Goal: Book appointment/travel/reservation

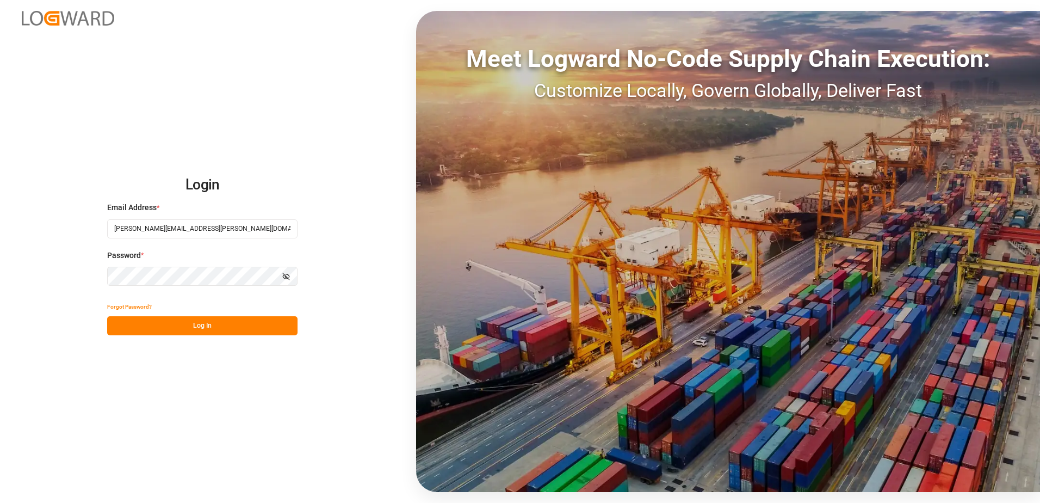
click at [221, 322] on button "Log In" at bounding box center [202, 325] width 190 height 19
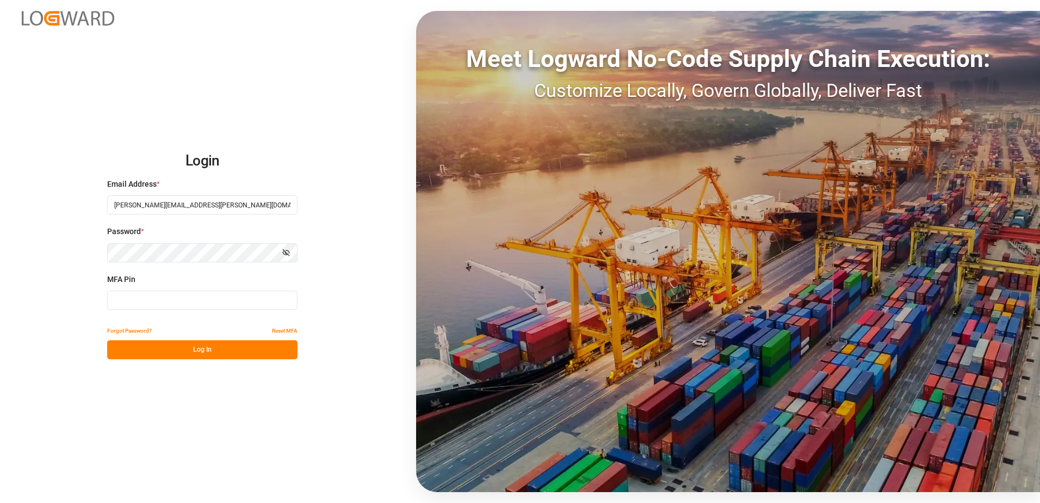
click at [203, 301] on input at bounding box center [202, 300] width 190 height 19
type input "193817"
click at [198, 353] on button "Log In" at bounding box center [202, 349] width 190 height 19
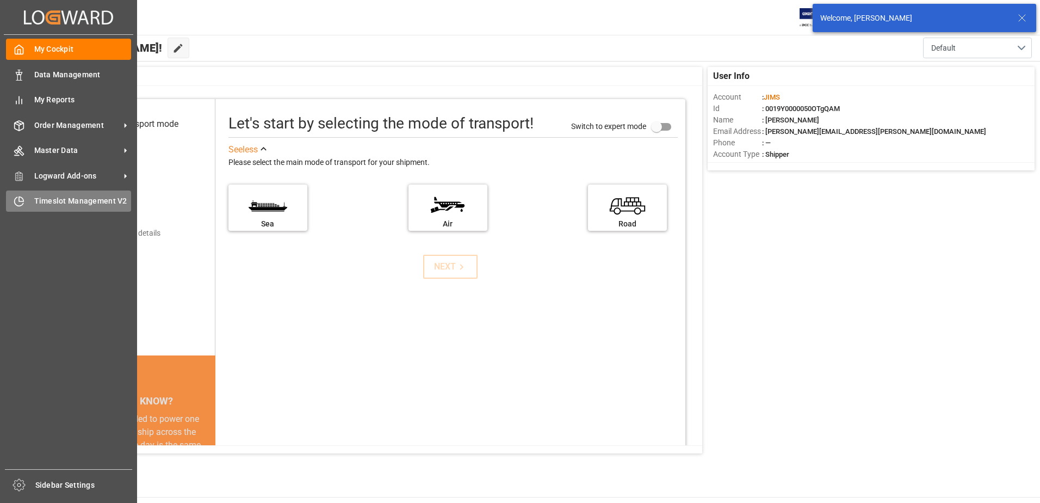
click at [26, 206] on div "Timeslot Management V2 Timeslot Management V2" at bounding box center [68, 200] width 125 height 21
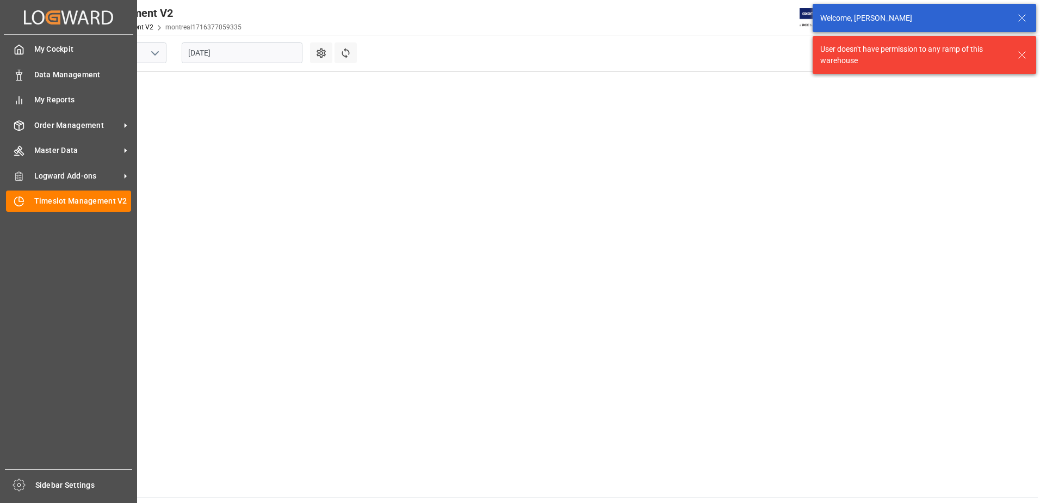
scroll to position [442, 0]
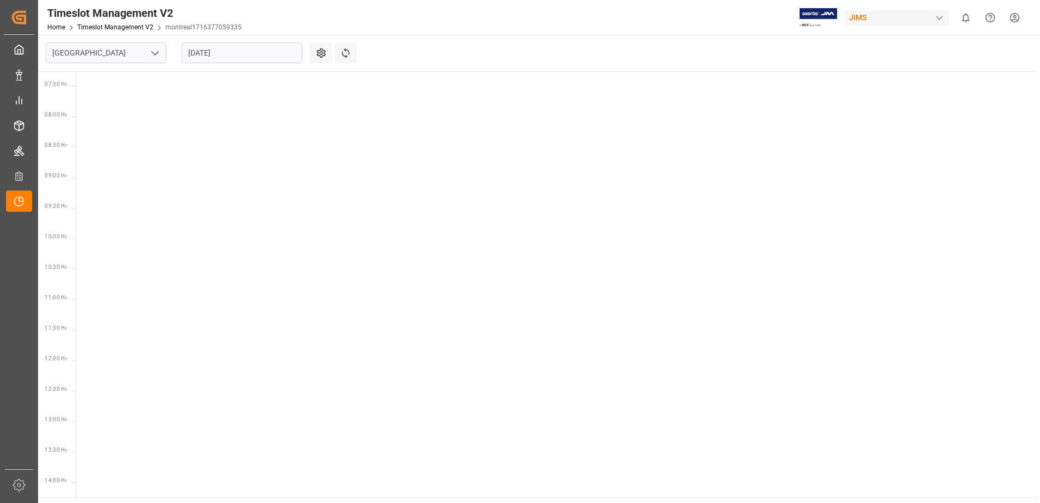
click at [148, 54] on button "open menu" at bounding box center [154, 53] width 16 height 17
click at [96, 106] on div "Southaven" at bounding box center [106, 101] width 120 height 24
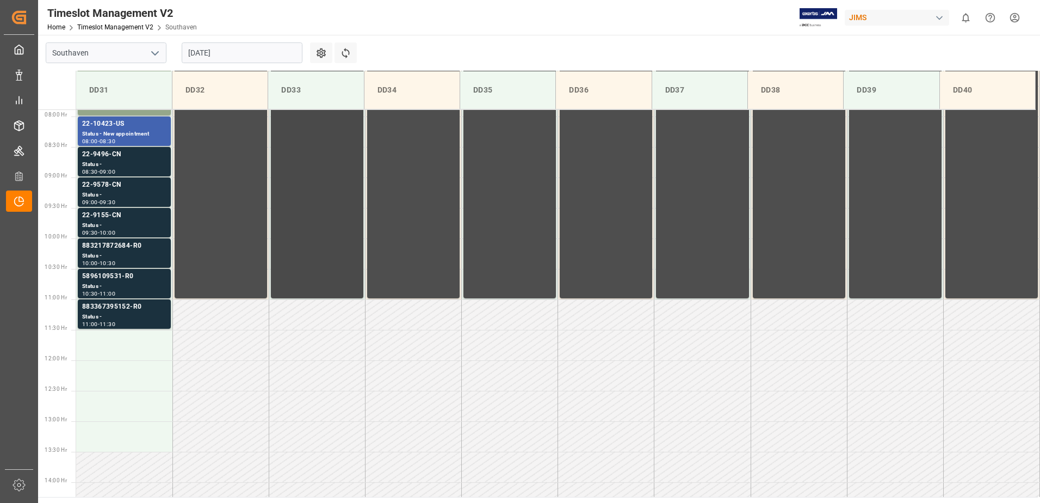
scroll to position [426, 0]
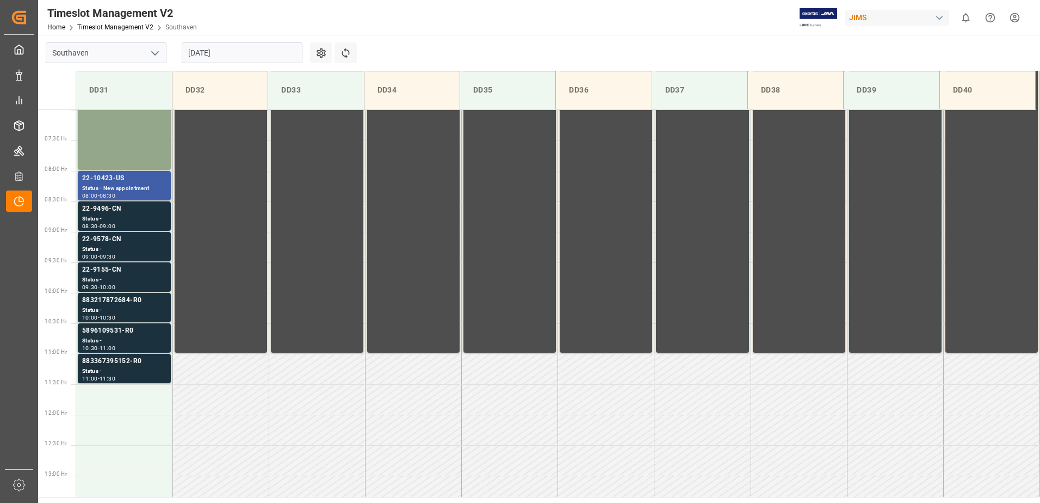
click at [138, 186] on div "Status - New appointment" at bounding box center [124, 188] width 84 height 9
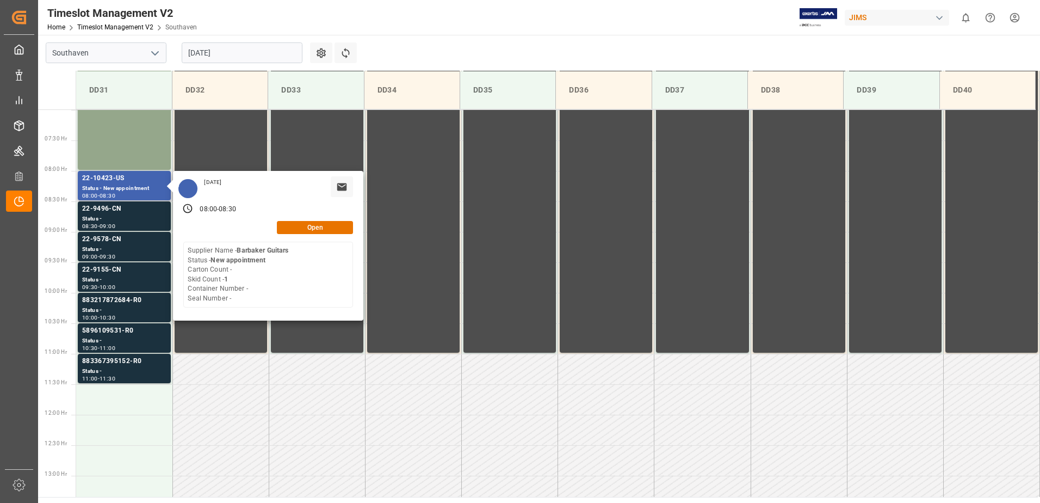
click at [316, 233] on div "Open" at bounding box center [268, 227] width 170 height 13
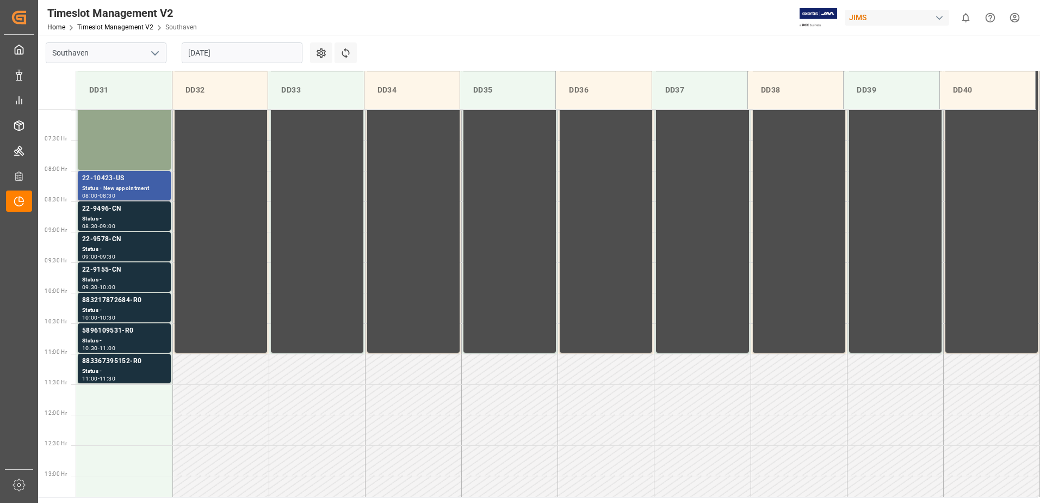
click at [127, 173] on div "22-10423-US" at bounding box center [124, 178] width 84 height 11
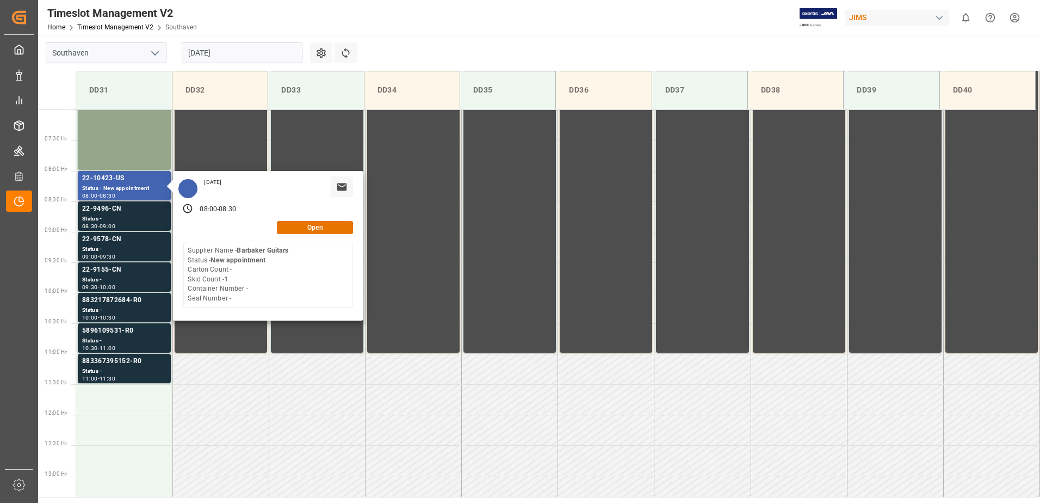
click at [288, 220] on div "[DATE] 08:00 - 08:30 Open Supplier Name - Barbaker Guitars Status - New appoint…" at bounding box center [268, 246] width 190 height 150
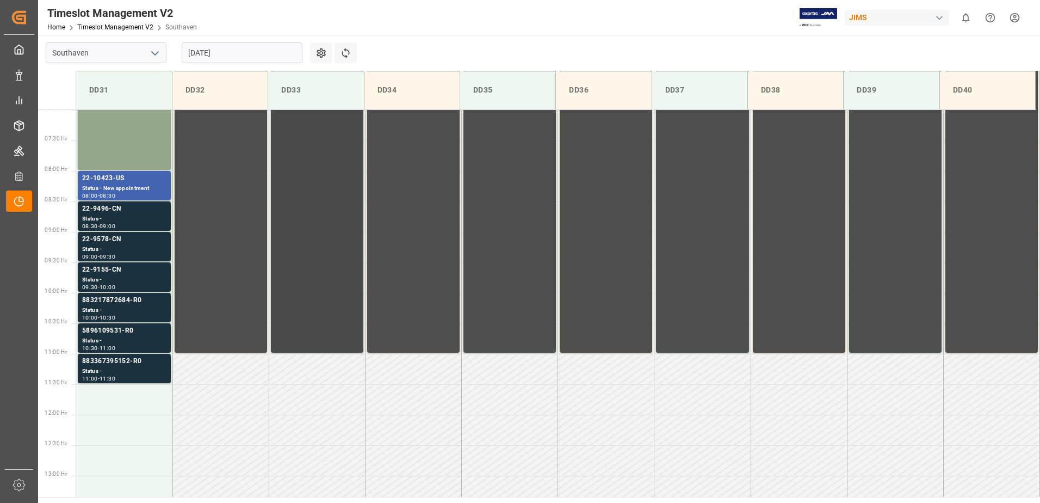
click at [295, 224] on div "Reserved 06:00 - 11:00" at bounding box center [317, 200] width 84 height 299
click at [153, 188] on div "Status - New appointment" at bounding box center [124, 188] width 84 height 9
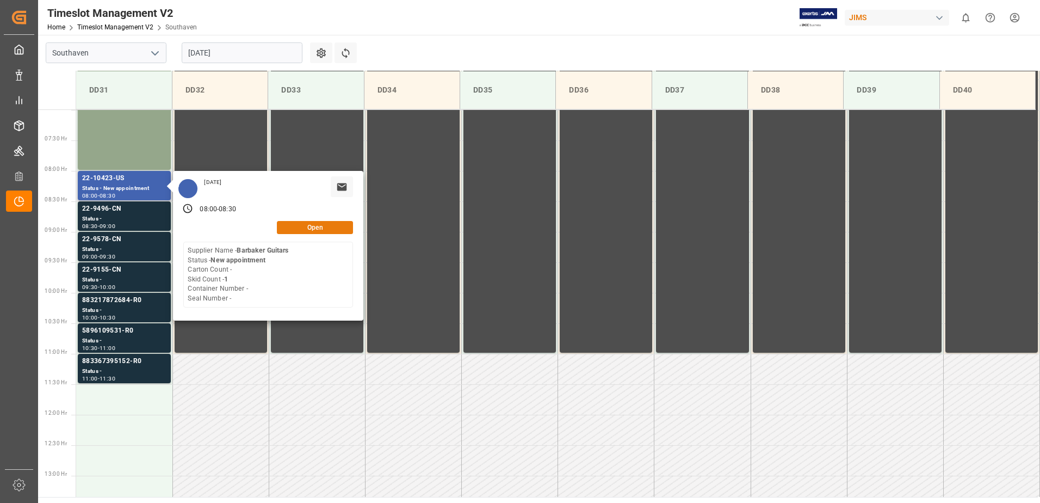
click at [295, 228] on button "Open" at bounding box center [315, 227] width 76 height 13
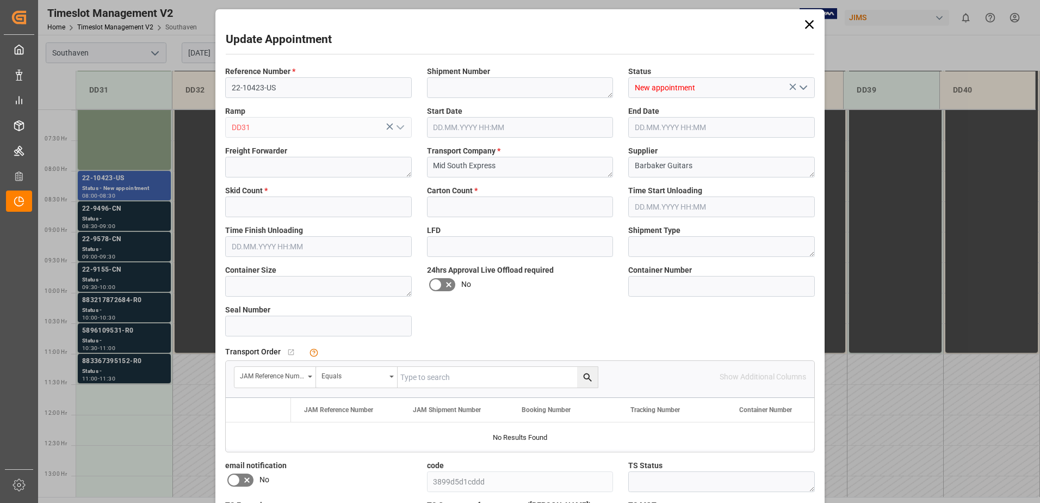
type input "1"
type input "0"
type input "[DATE] 08:00"
type input "[DATE] 08:30"
type input "[DATE] 11:20"
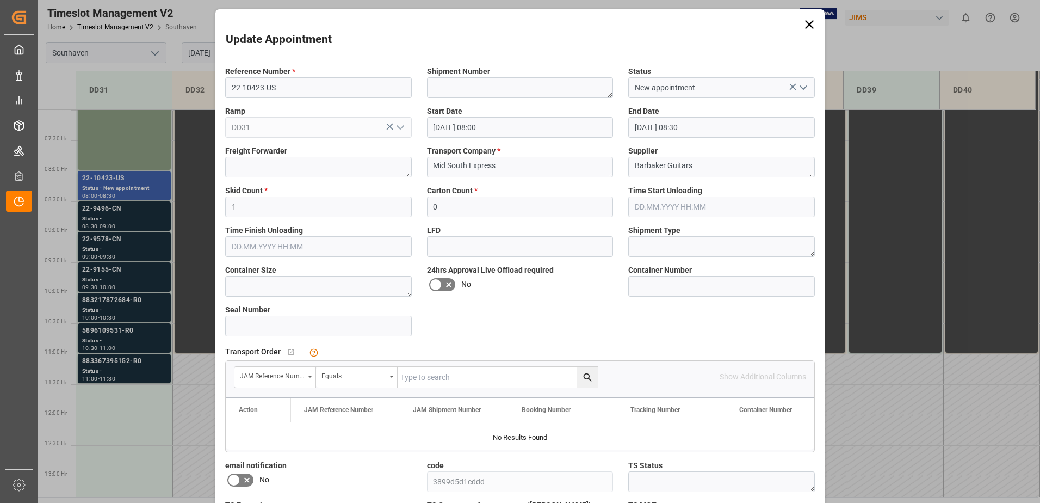
click at [263, 77] on span "Reference Number *" at bounding box center [260, 71] width 70 height 11
drag, startPoint x: 263, startPoint y: 77, endPoint x: 261, endPoint y: 89, distance: 12.2
click at [261, 89] on input "22-10423-US" at bounding box center [318, 87] width 187 height 21
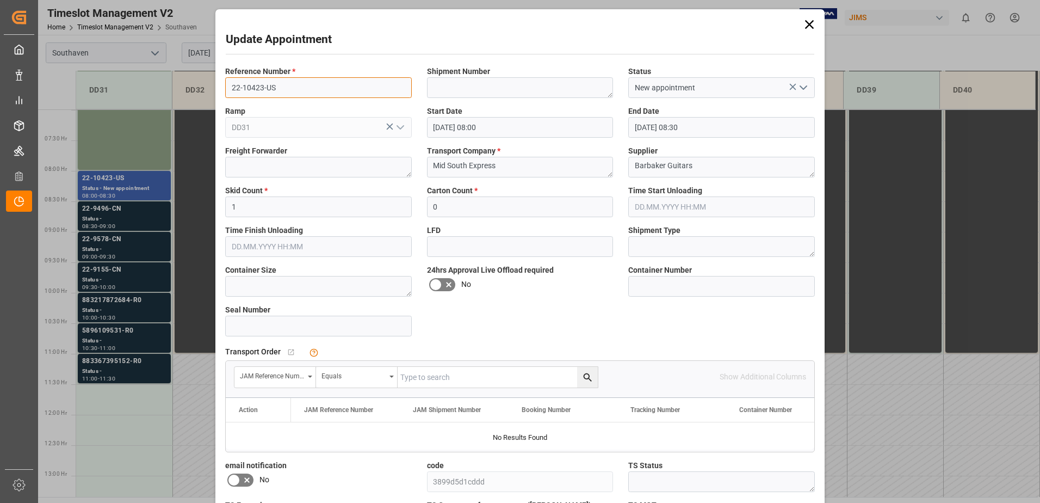
click at [261, 89] on input "22-10423-US" at bounding box center [318, 87] width 187 height 21
click at [116, 213] on div "Update Appointment Reference Number * 22-10423-US Shipment Number Status New ap…" at bounding box center [520, 251] width 1040 height 503
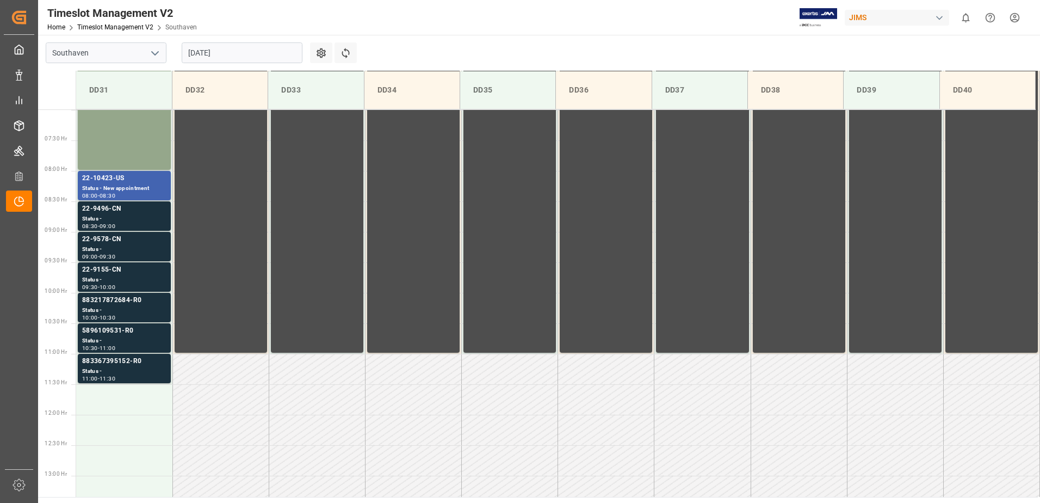
click at [116, 221] on div "Status -" at bounding box center [124, 218] width 84 height 9
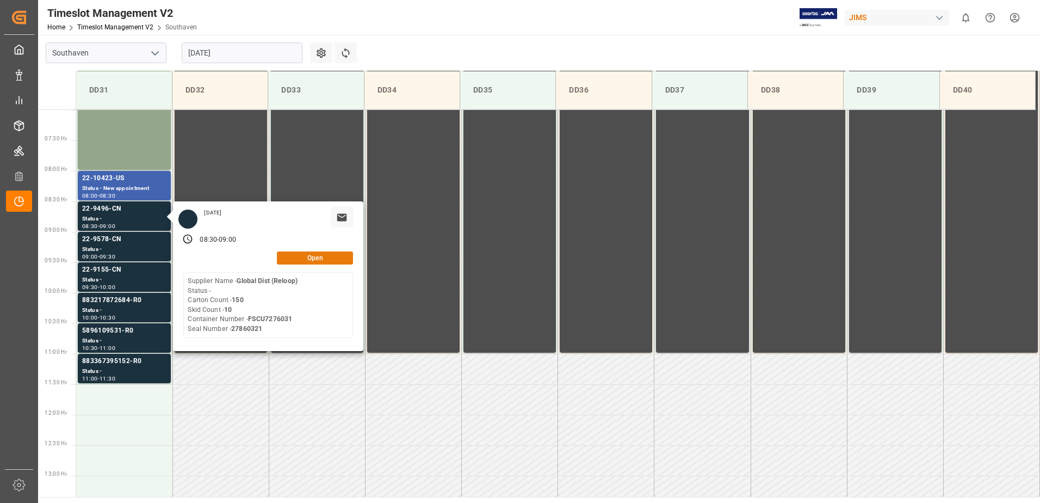
click at [309, 255] on button "Open" at bounding box center [315, 257] width 76 height 13
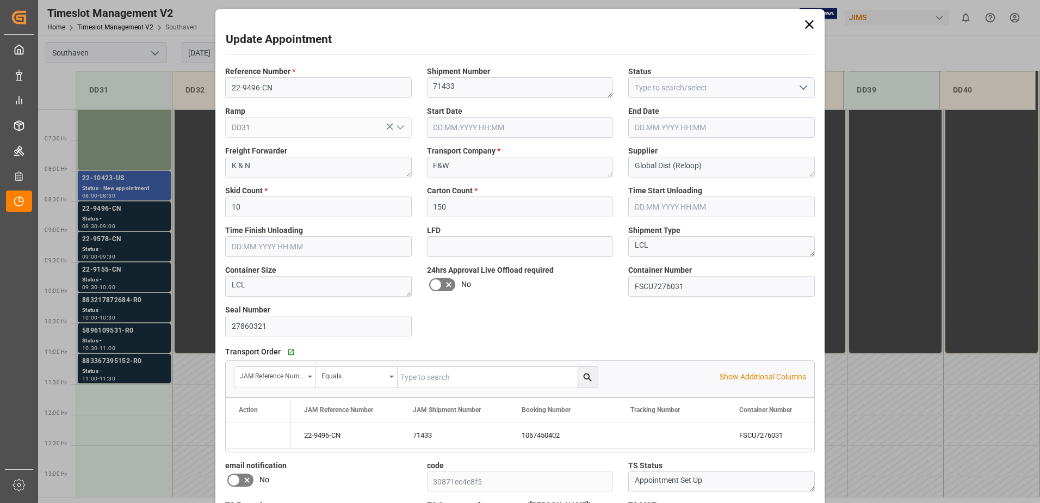
type input "[DATE] 08:30"
type input "[DATE] 09:00"
type input "[DATE] 22:24"
click at [277, 89] on input "22-9496-CN" at bounding box center [318, 87] width 187 height 21
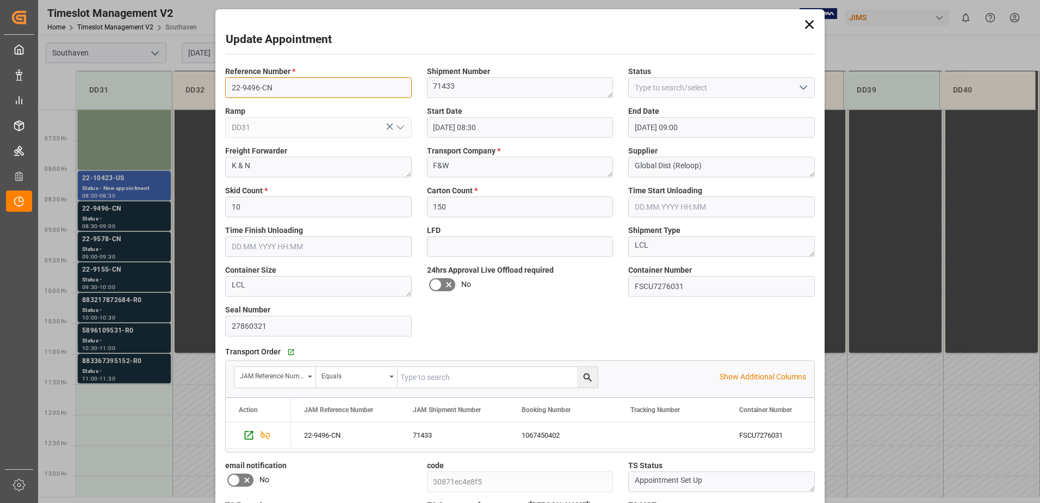
click at [277, 89] on input "22-9496-CN" at bounding box center [318, 87] width 187 height 21
click at [120, 227] on div "Update Appointment Reference Number * 22-9496-CN Shipment Number 71433 Status R…" at bounding box center [520, 251] width 1040 height 503
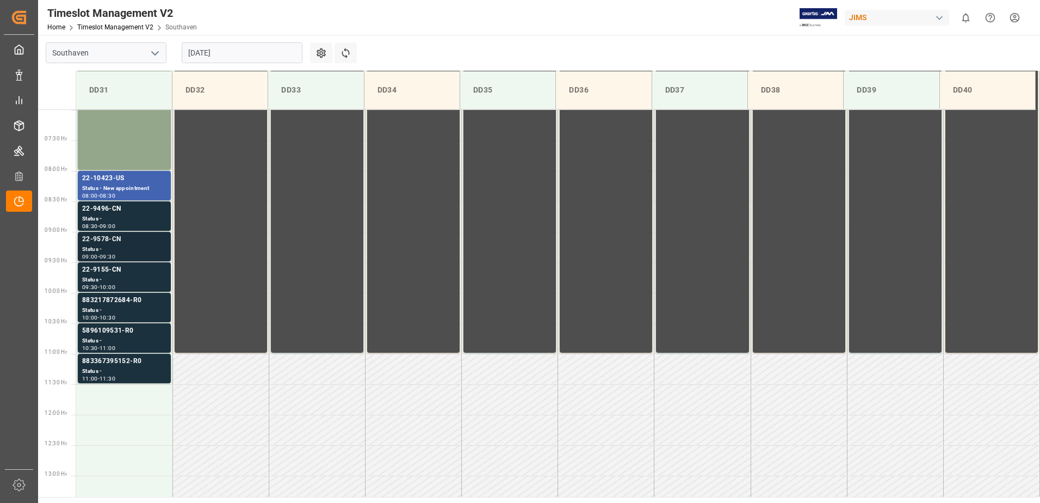
click at [125, 257] on div "09:00 - 09:30" at bounding box center [124, 257] width 84 height 6
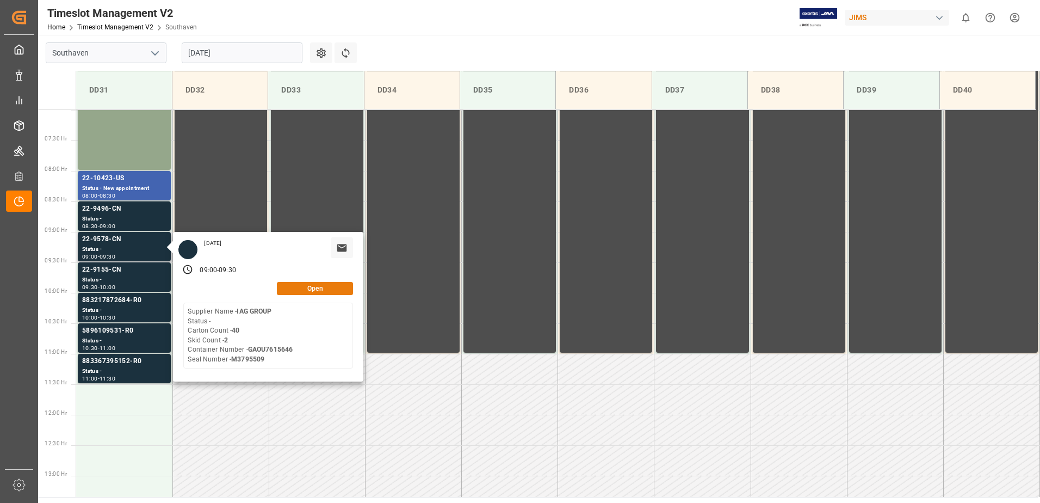
click at [281, 286] on button "Open" at bounding box center [315, 288] width 76 height 13
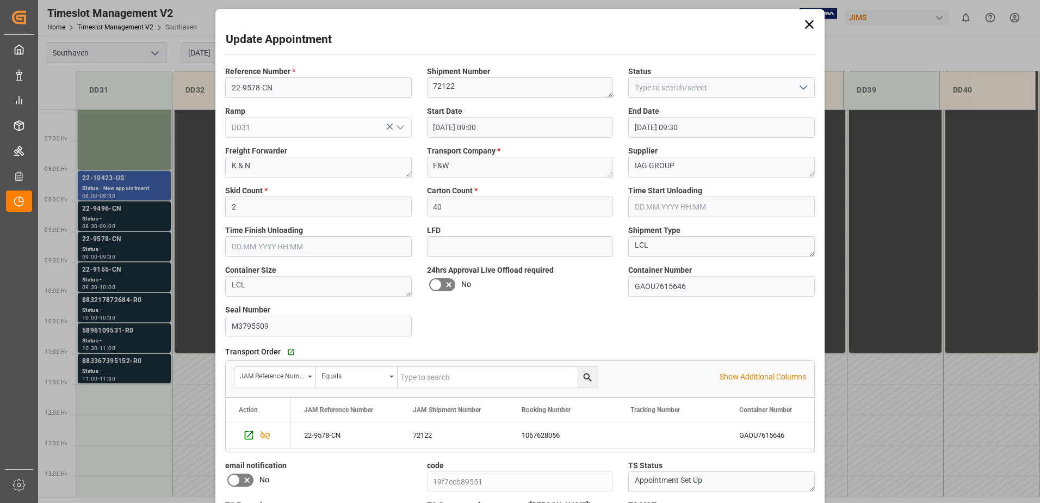
click at [324, 109] on label "Ramp" at bounding box center [318, 111] width 187 height 11
click at [317, 74] on label "Reference Number *" at bounding box center [318, 71] width 187 height 11
click at [314, 85] on input "22-9578-CN" at bounding box center [318, 87] width 187 height 21
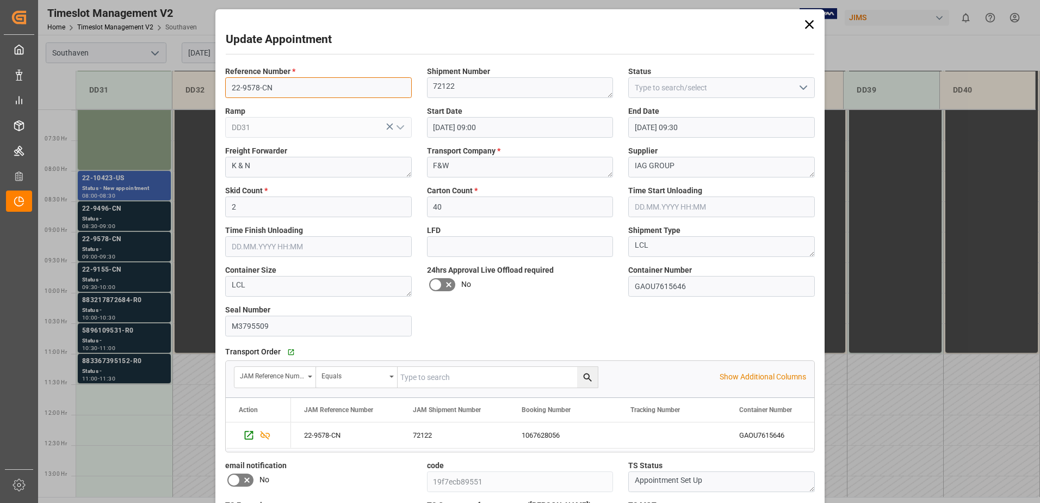
click at [314, 85] on input "22-9578-CN" at bounding box center [318, 87] width 187 height 21
click at [125, 275] on div "Update Appointment Reference Number * 22-9578-CN Shipment Number 72122 Status R…" at bounding box center [520, 251] width 1040 height 503
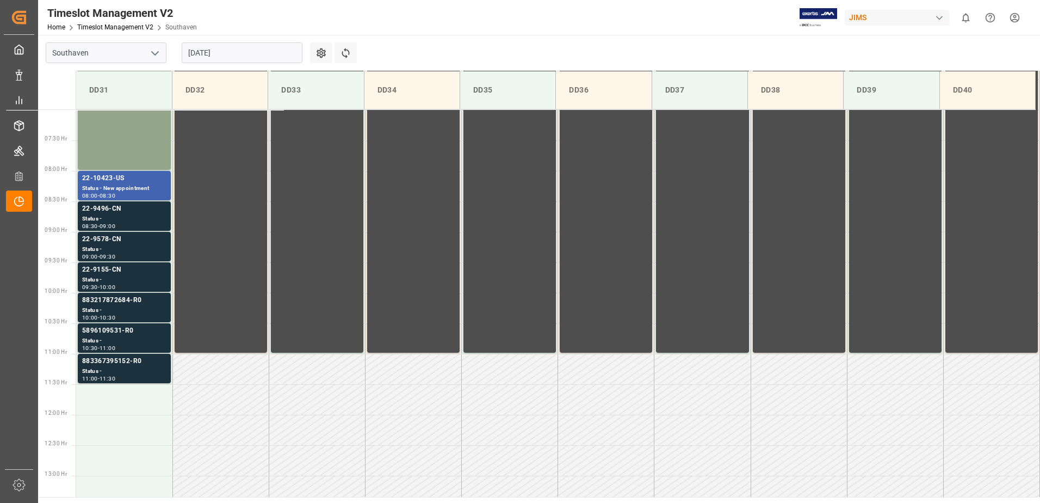
click at [129, 285] on div "09:30 - 10:00" at bounding box center [124, 288] width 84 height 6
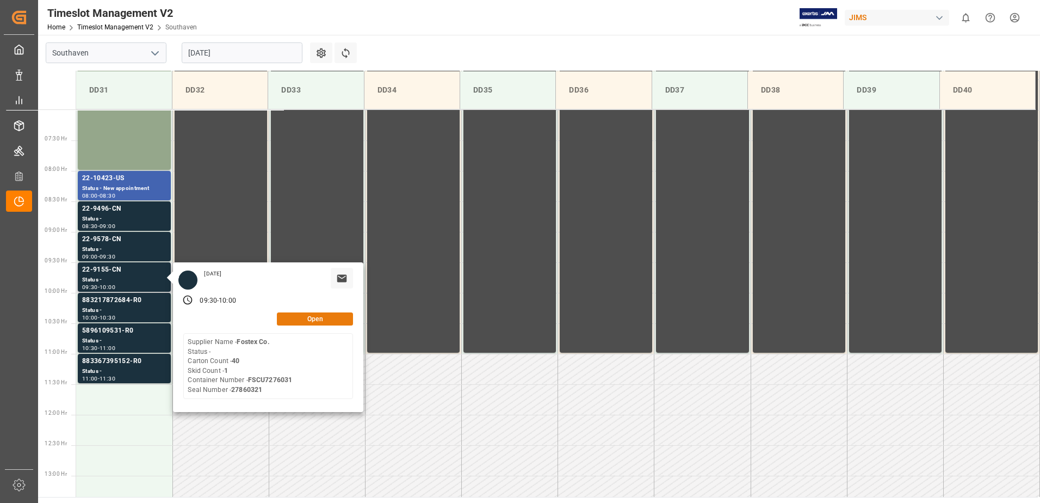
click at [319, 325] on div "Open" at bounding box center [268, 318] width 170 height 13
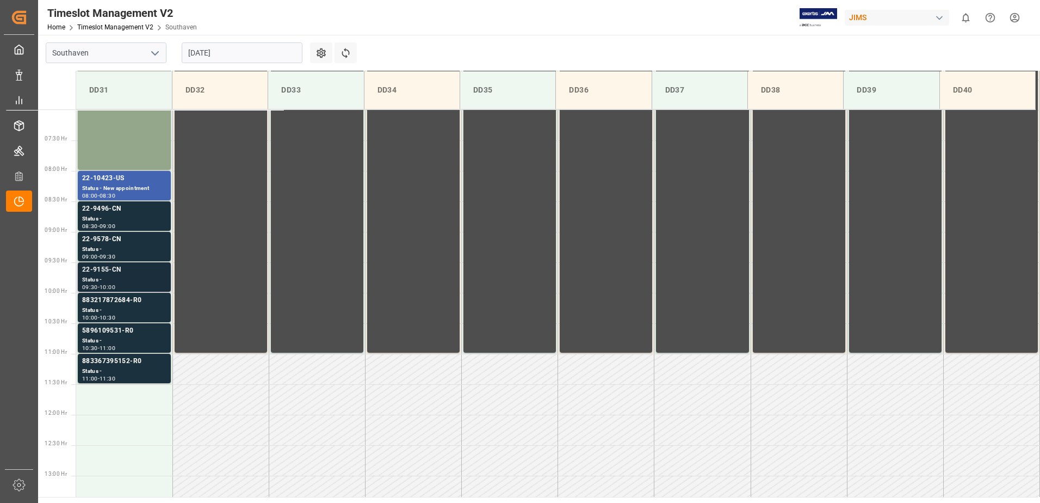
click at [132, 280] on div "Status -" at bounding box center [124, 279] width 84 height 9
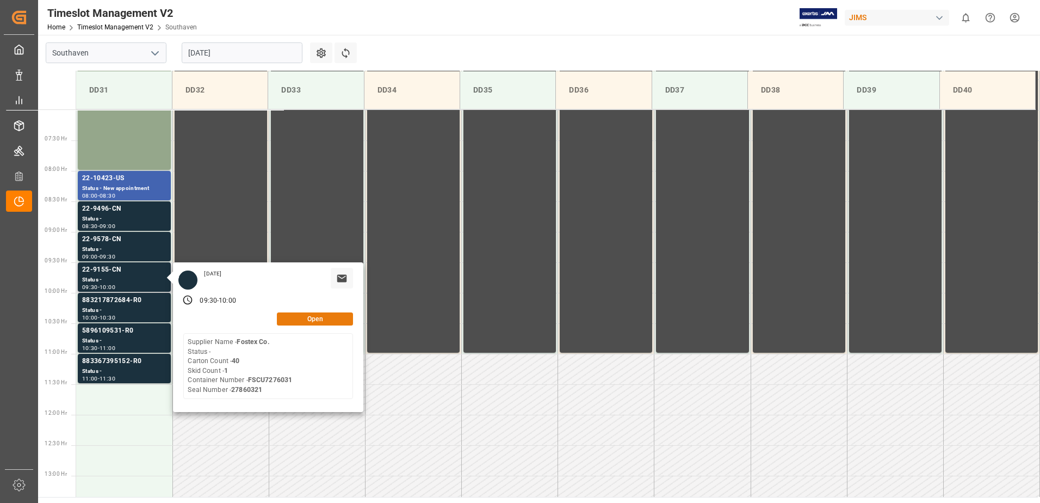
click at [312, 320] on button "Open" at bounding box center [315, 318] width 76 height 13
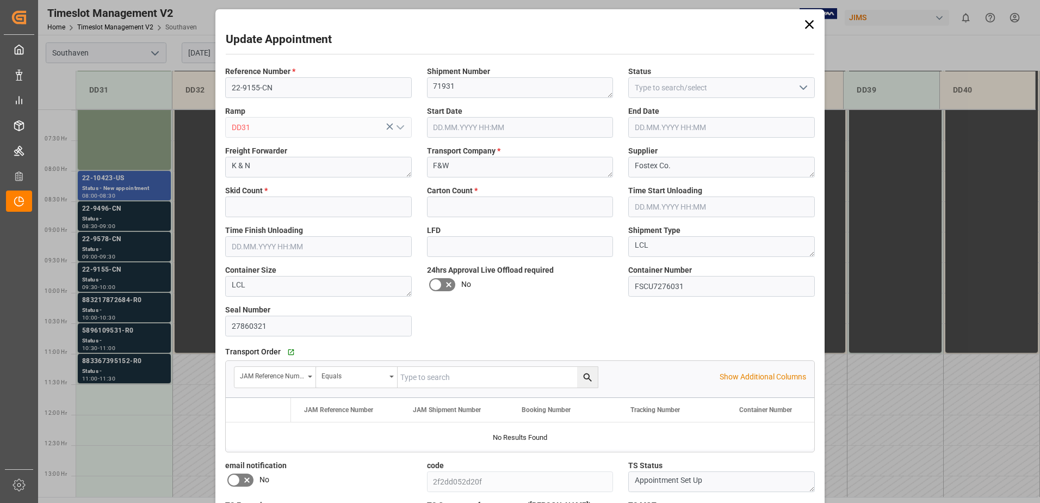
type input "1"
type input "40"
type input "[DATE] 09:30"
type input "[DATE] 10:00"
type input "[DATE] 22:26"
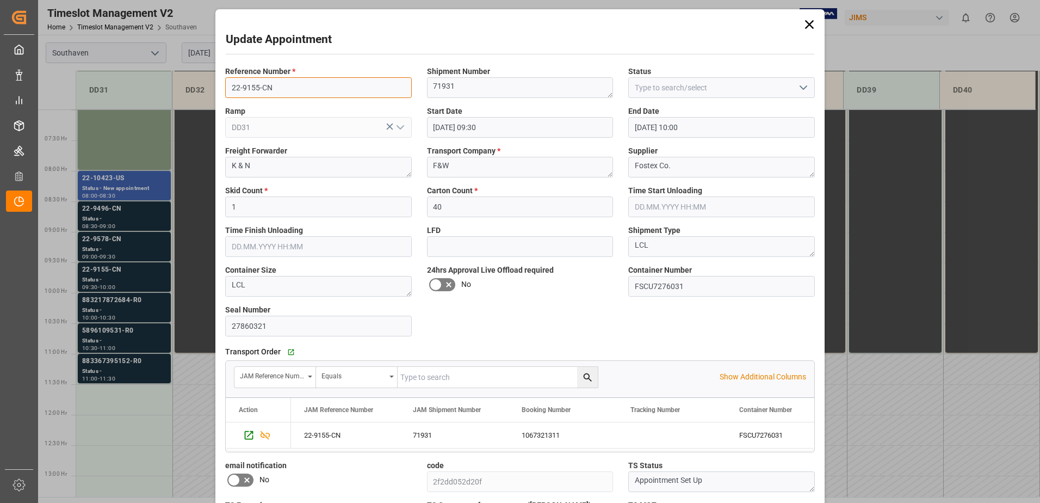
click at [334, 91] on input "22-9155-CN" at bounding box center [318, 87] width 187 height 21
click at [129, 348] on div "Update Appointment Reference Number * 22-9155-CN Shipment Number 71931 Status R…" at bounding box center [520, 251] width 1040 height 503
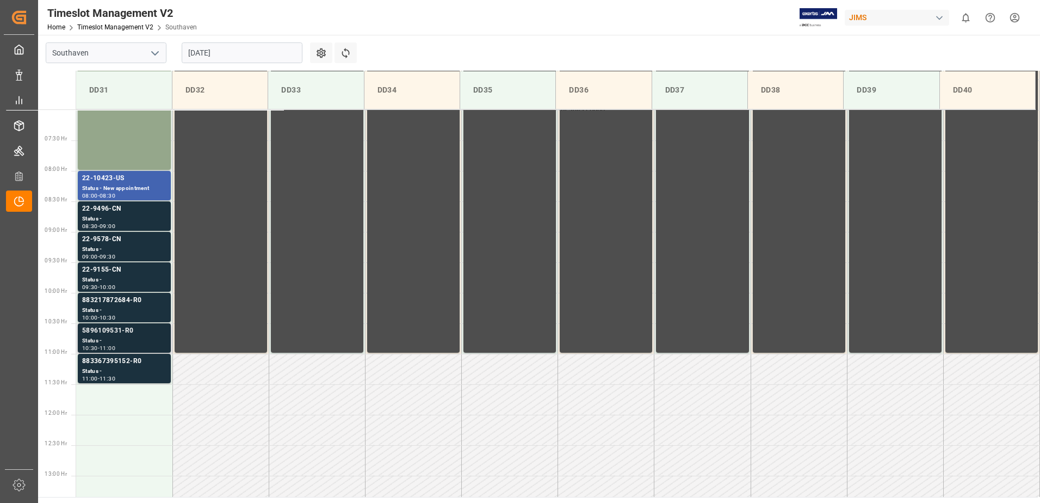
click at [132, 342] on div "Status -" at bounding box center [124, 340] width 84 height 9
click at [139, 376] on div "11:00 - 11:30" at bounding box center [124, 379] width 84 height 6
